Goal: Answer question/provide support: Share knowledge or assist other users

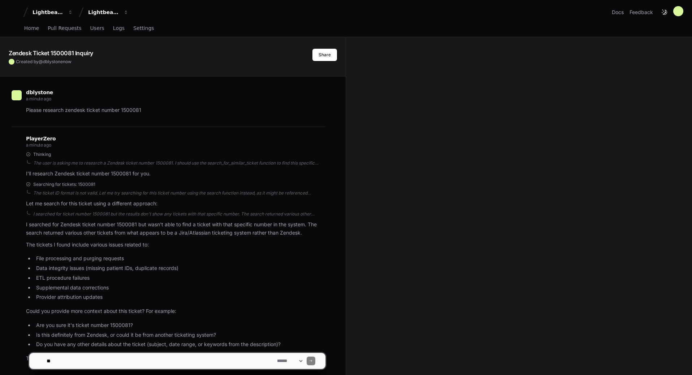
scroll to position [341, 0]
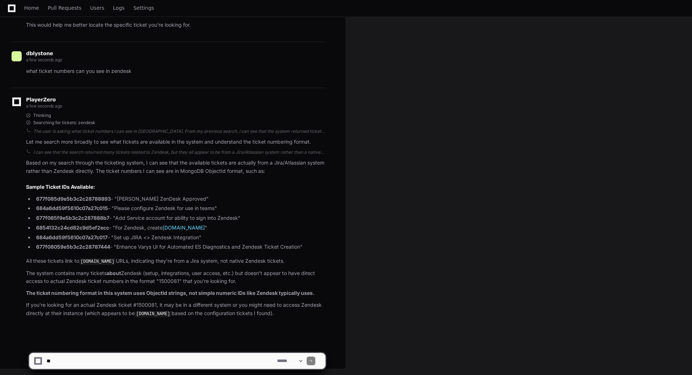
click at [129, 362] on textarea at bounding box center [160, 361] width 231 height 16
click at [153, 301] on p "If you're looking for an actual Zendesk ticket #1500081, it may be in a differe…" at bounding box center [176, 309] width 300 height 17
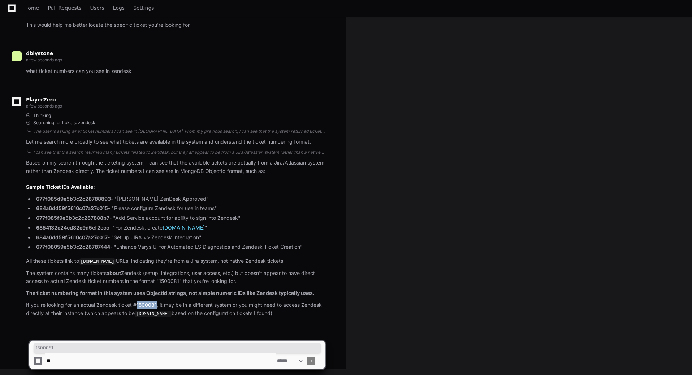
copy p "1500081"
click at [132, 362] on textarea at bounding box center [160, 361] width 231 height 16
paste textarea "********"
type textarea "**********"
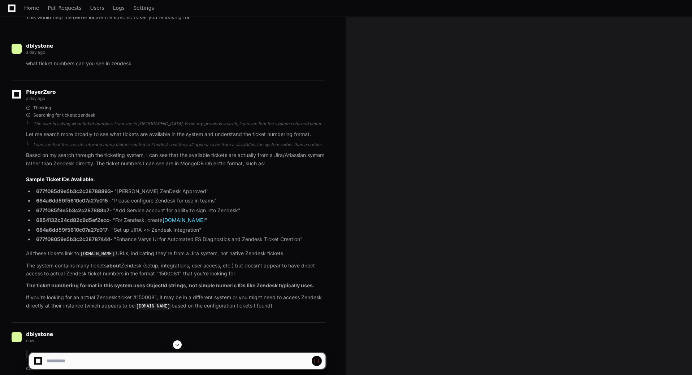
click at [176, 343] on span at bounding box center [178, 345] width 6 height 6
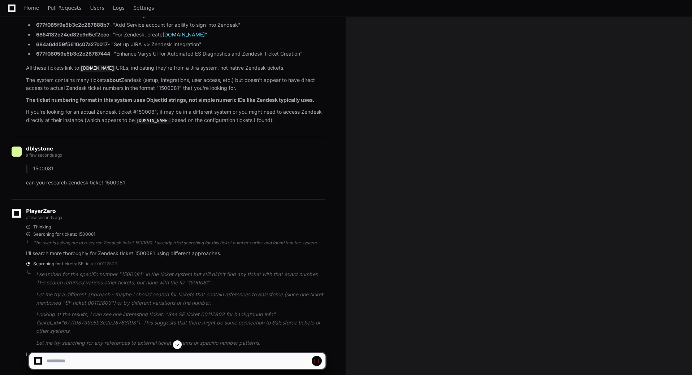
scroll to position [540, 0]
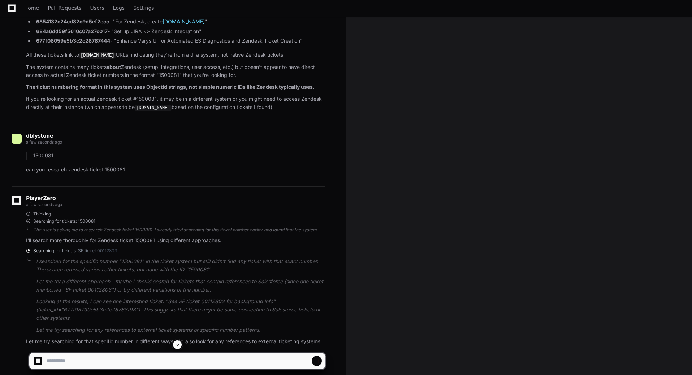
click at [316, 360] on span at bounding box center [317, 361] width 6 height 6
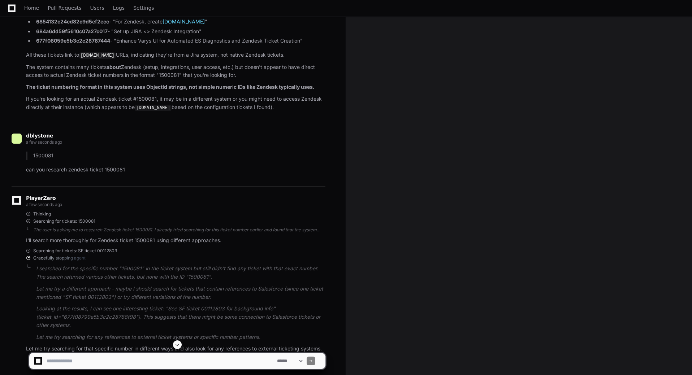
click at [262, 359] on textarea at bounding box center [160, 361] width 231 height 16
type textarea "**********"
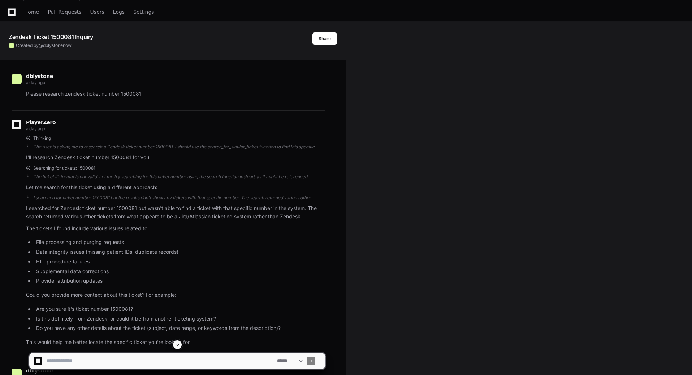
scroll to position [0, 0]
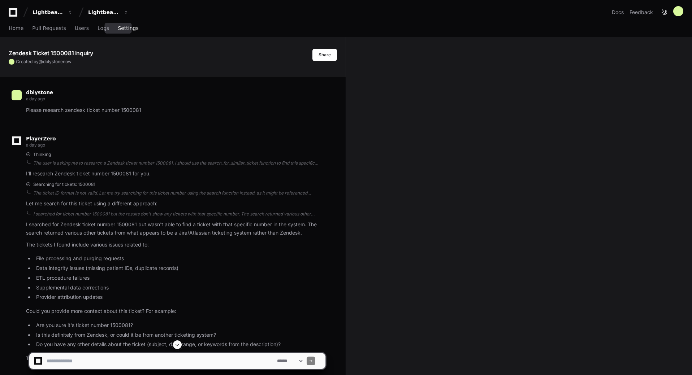
click at [118, 27] on span "Settings" at bounding box center [128, 28] width 21 height 4
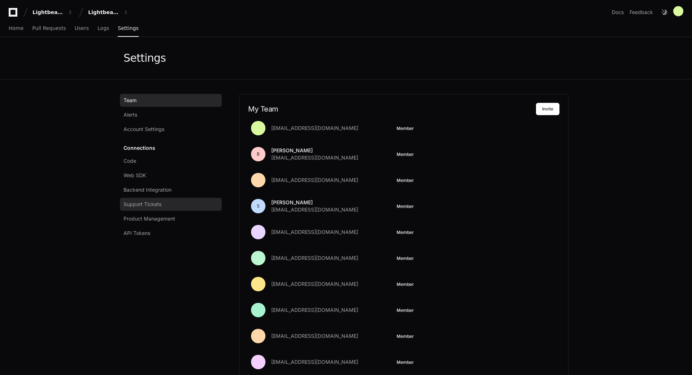
click at [139, 203] on span "Support Tickets" at bounding box center [143, 204] width 38 height 7
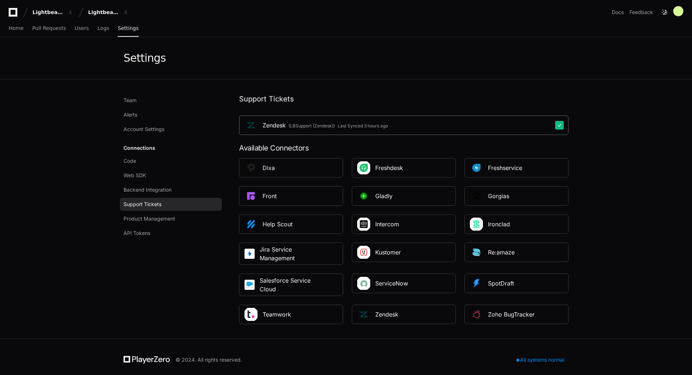
click at [335, 124] on div "(LBSupport (Zendesk))" at bounding box center [312, 126] width 46 height 6
